Goal: Task Accomplishment & Management: Manage account settings

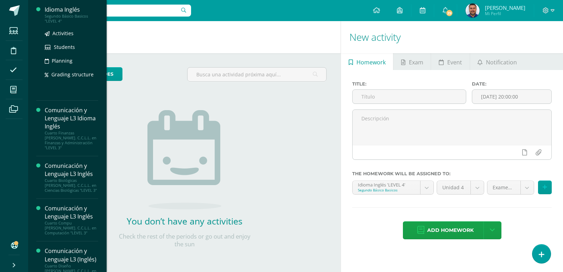
click at [57, 17] on div "Segundo Básico Basicos "LEVEL 4"" at bounding box center [72, 19] width 54 height 10
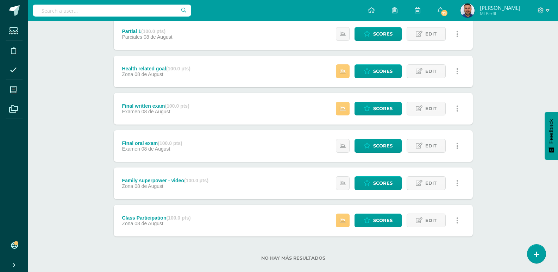
scroll to position [211, 0]
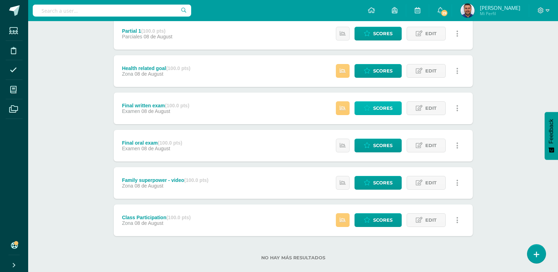
click at [385, 108] on span "Scores" at bounding box center [382, 108] width 19 height 13
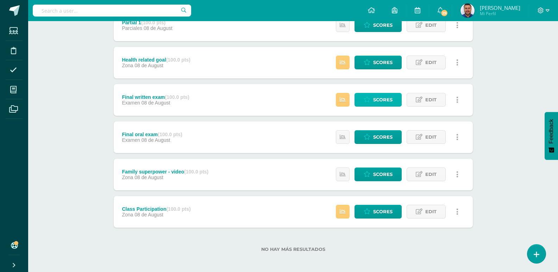
scroll to position [222, 0]
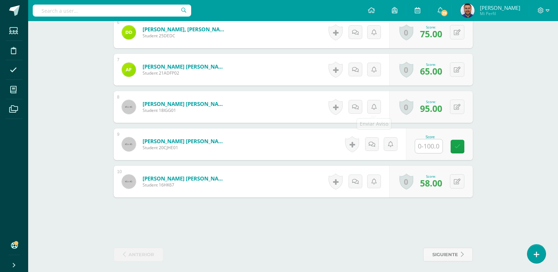
scroll to position [418, 0]
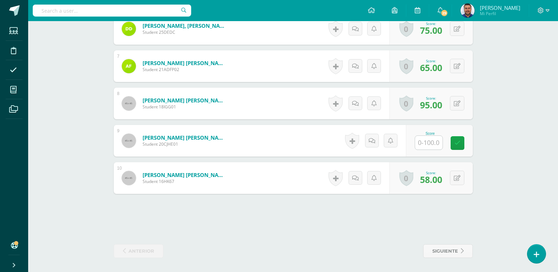
click at [433, 138] on input "text" at bounding box center [428, 143] width 27 height 14
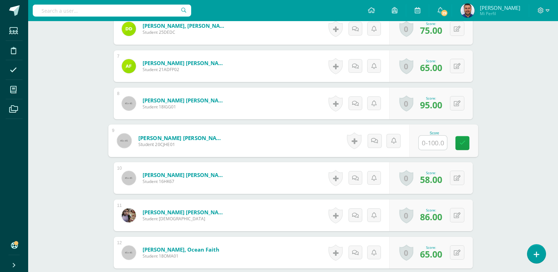
scroll to position [419, 0]
type input "78"
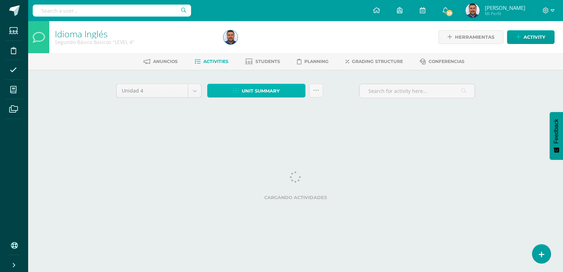
click at [268, 90] on span "Unit summary" at bounding box center [261, 91] width 38 height 13
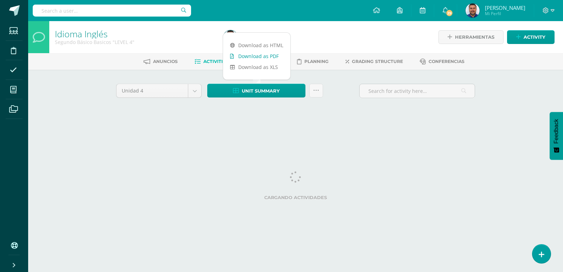
click at [256, 57] on link "Download as PDF" at bounding box center [256, 56] width 67 height 11
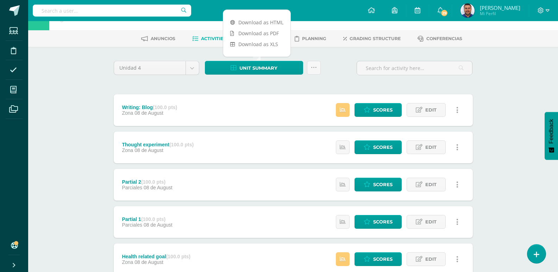
scroll to position [35, 0]
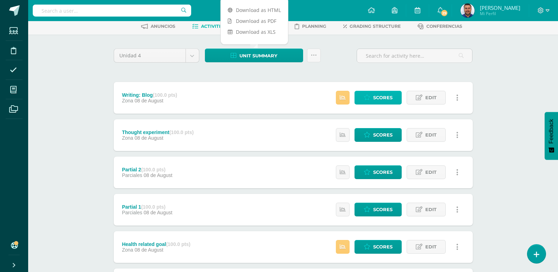
click at [383, 99] on span "Scores" at bounding box center [382, 97] width 19 height 13
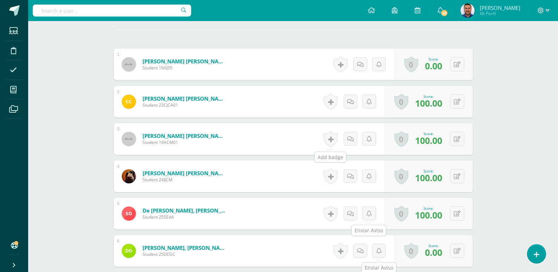
scroll to position [171, 0]
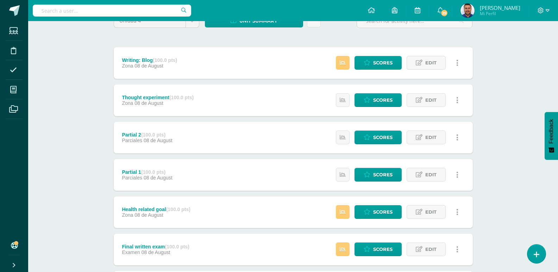
scroll to position [70, 0]
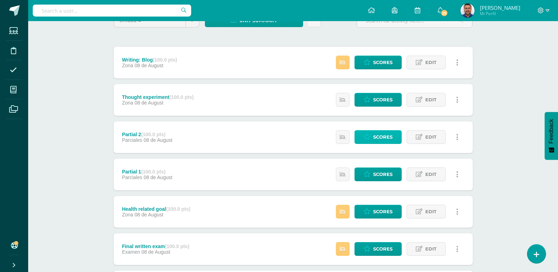
click at [384, 135] on span "Scores" at bounding box center [382, 137] width 19 height 13
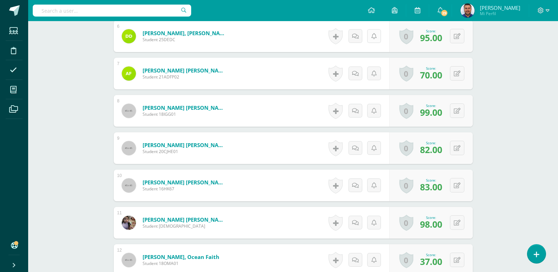
scroll to position [439, 0]
click at [458, 149] on icon at bounding box center [461, 148] width 7 height 6
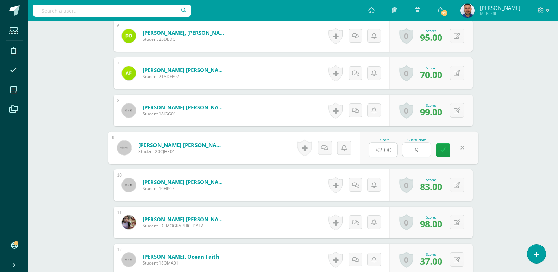
type input "90"
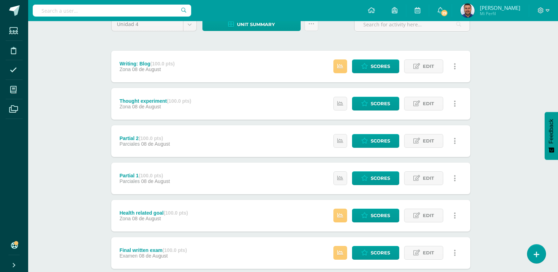
scroll to position [70, 2]
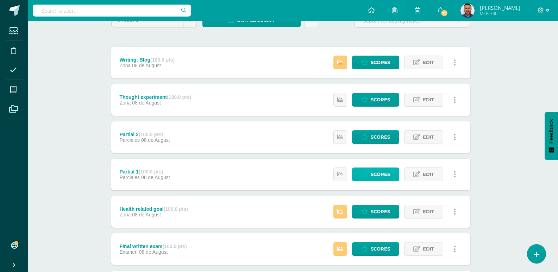
click at [384, 172] on span "Scores" at bounding box center [380, 174] width 19 height 13
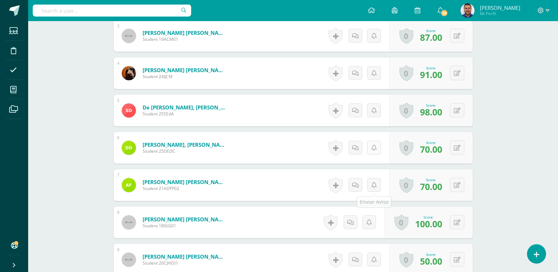
scroll to position [367, 0]
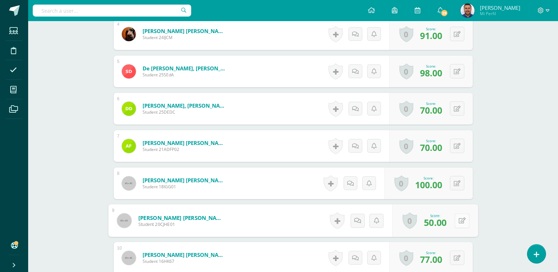
click at [459, 222] on icon at bounding box center [461, 221] width 7 height 6
type input "60"
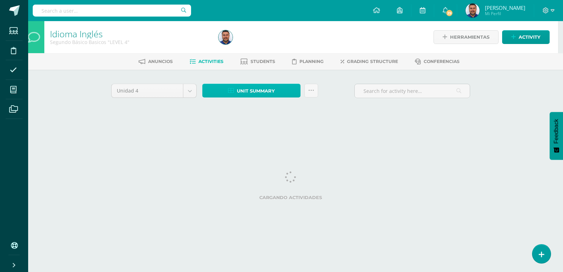
click at [249, 93] on span "Unit summary" at bounding box center [256, 91] width 38 height 13
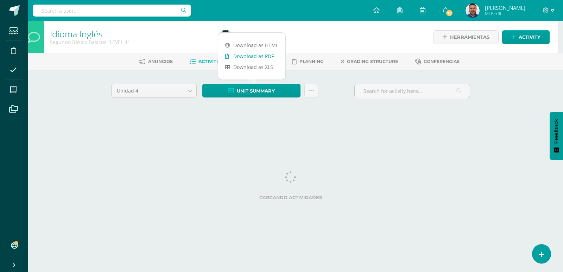
click at [242, 54] on link "Download as PDF" at bounding box center [251, 56] width 67 height 11
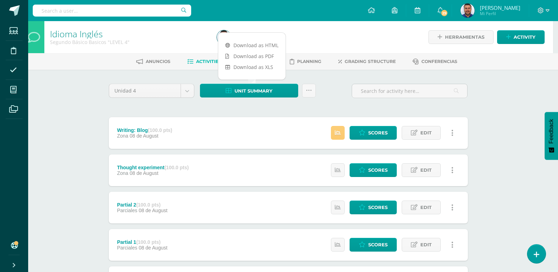
click at [254, 2] on div "Configuration Log out [PERSON_NAME] Mi Perfil 29 29 Notifications 1008 unread n…" at bounding box center [293, 10] width 530 height 21
